Goal: Task Accomplishment & Management: Manage account settings

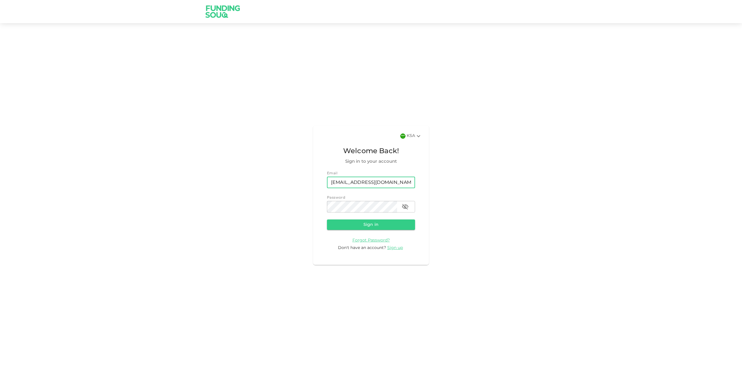
click at [352, 182] on input "[EMAIL_ADDRESS][DOMAIN_NAME]" at bounding box center [371, 183] width 88 height 12
click at [322, 226] on div "KSA Welcome Back! Sign in to your account Email email [EMAIL_ADDRESS][DOMAIN_NA…" at bounding box center [371, 195] width 116 height 139
click at [342, 227] on button "Sign in" at bounding box center [371, 225] width 88 height 10
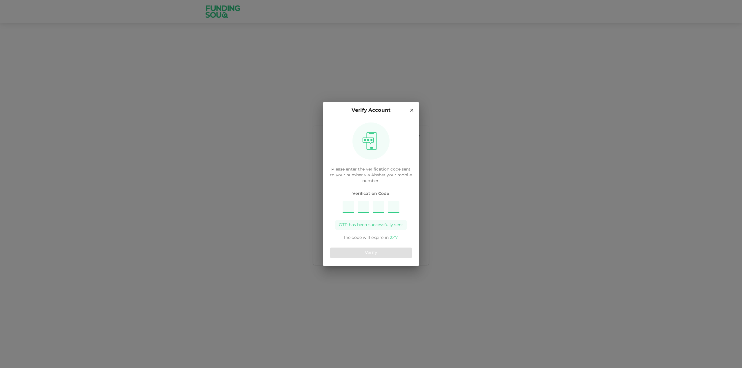
type input "5"
type input "2"
type input "4"
type input "8"
click at [361, 249] on button "Verify" at bounding box center [371, 253] width 82 height 10
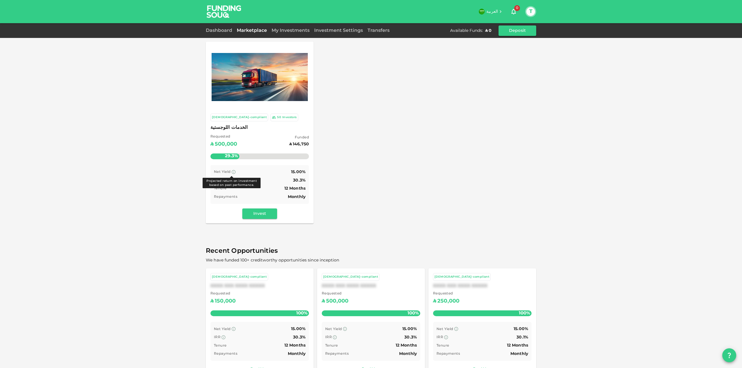
click at [232, 174] on icon at bounding box center [233, 172] width 5 height 5
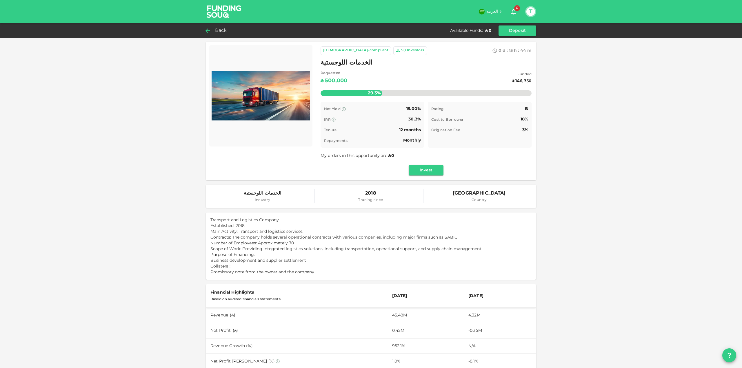
click at [212, 32] on div "Back" at bounding box center [217, 31] width 23 height 8
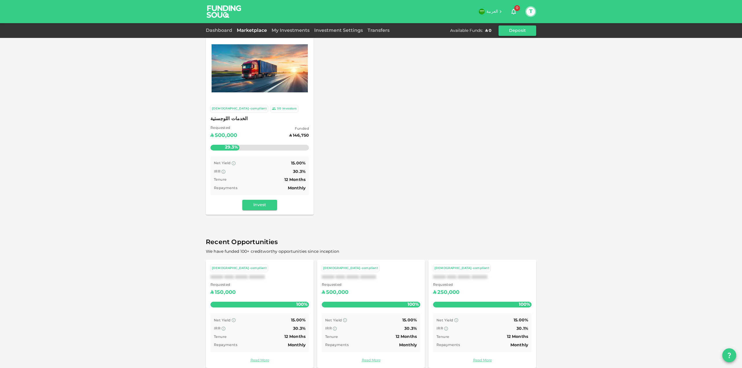
scroll to position [17, 0]
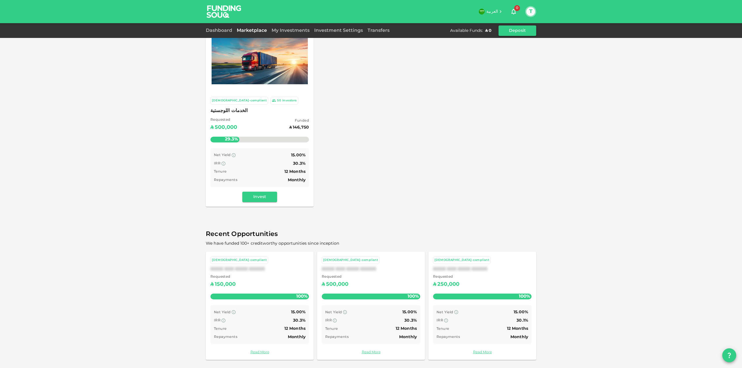
click at [265, 183] on div "Repayments Monthly" at bounding box center [260, 180] width 92 height 7
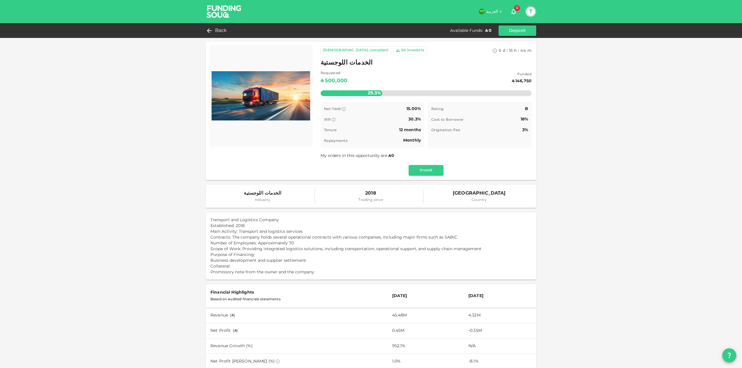
click at [389, 125] on div "Net Yield 15.00% IRR 30.3% Tenure 12 months Repayments Monthly" at bounding box center [372, 125] width 104 height 46
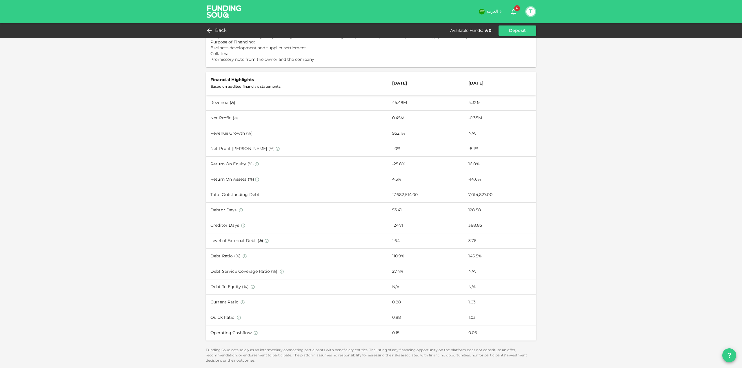
scroll to position [215, 0]
